Goal: Information Seeking & Learning: Learn about a topic

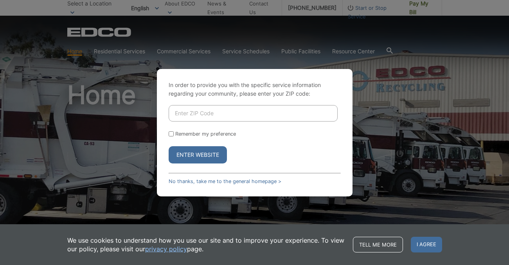
click at [182, 110] on input "Enter ZIP Code" at bounding box center [253, 113] width 169 height 16
type input "92007"
click at [198, 155] on button "Enter Website" at bounding box center [198, 154] width 58 height 17
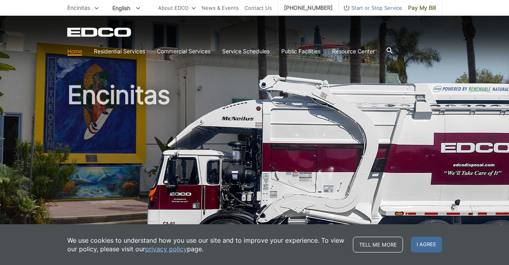
click at [393, 50] on icon at bounding box center [390, 50] width 6 height 6
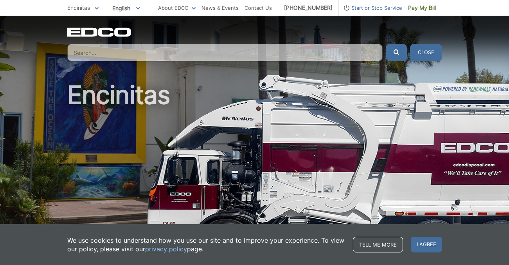
click at [154, 55] on input "Search" at bounding box center [225, 52] width 316 height 17
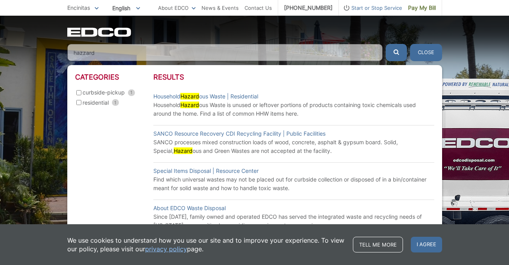
scroll to position [4, 0]
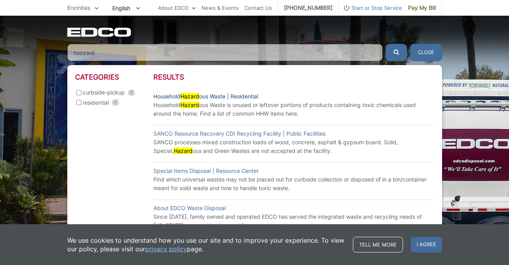
type input "hazzard"
click at [165, 96] on link "Household Hazard ous Waste | Residential" at bounding box center [205, 96] width 105 height 9
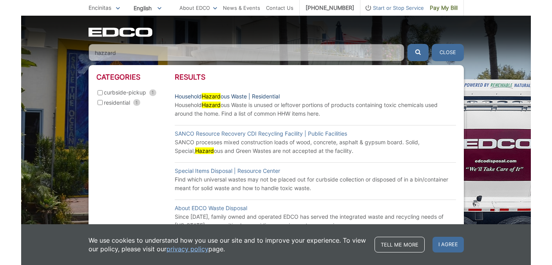
scroll to position [0, 0]
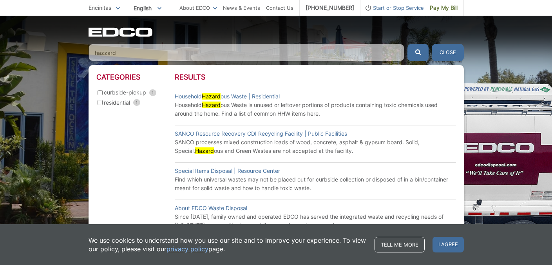
click at [399, 143] on p "SANCO processes mixed construction loads of wood, concrete, asphalt & gypsum bo…" at bounding box center [315, 146] width 281 height 17
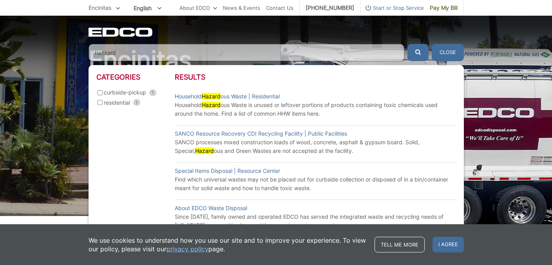
scroll to position [36, 0]
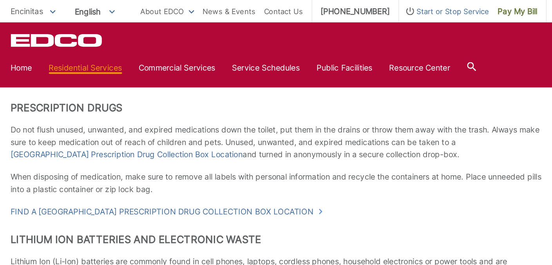
scroll to position [663, 0]
